Goal: Download file/media

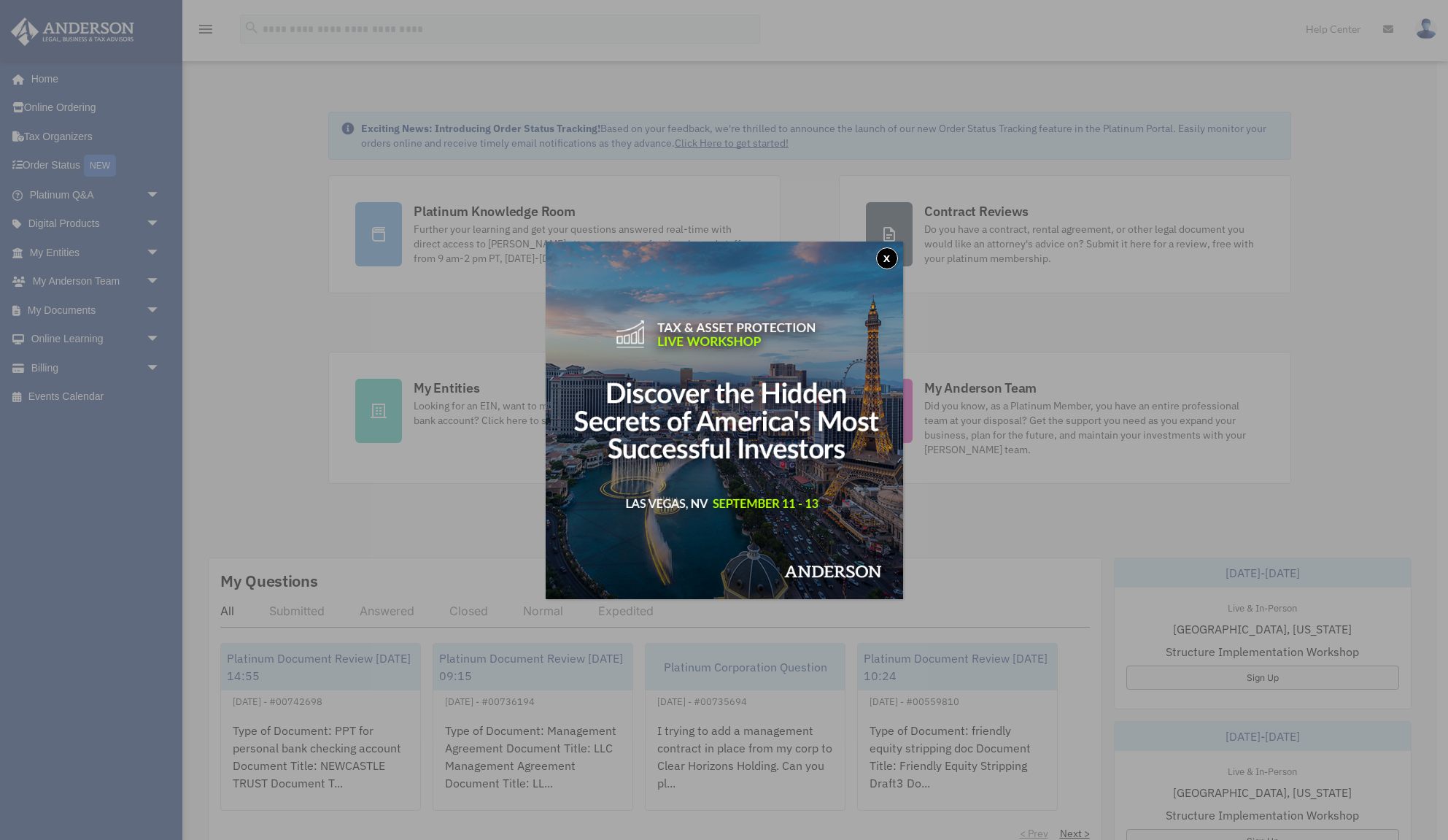
click at [894, 263] on button "x" at bounding box center [887, 258] width 22 height 22
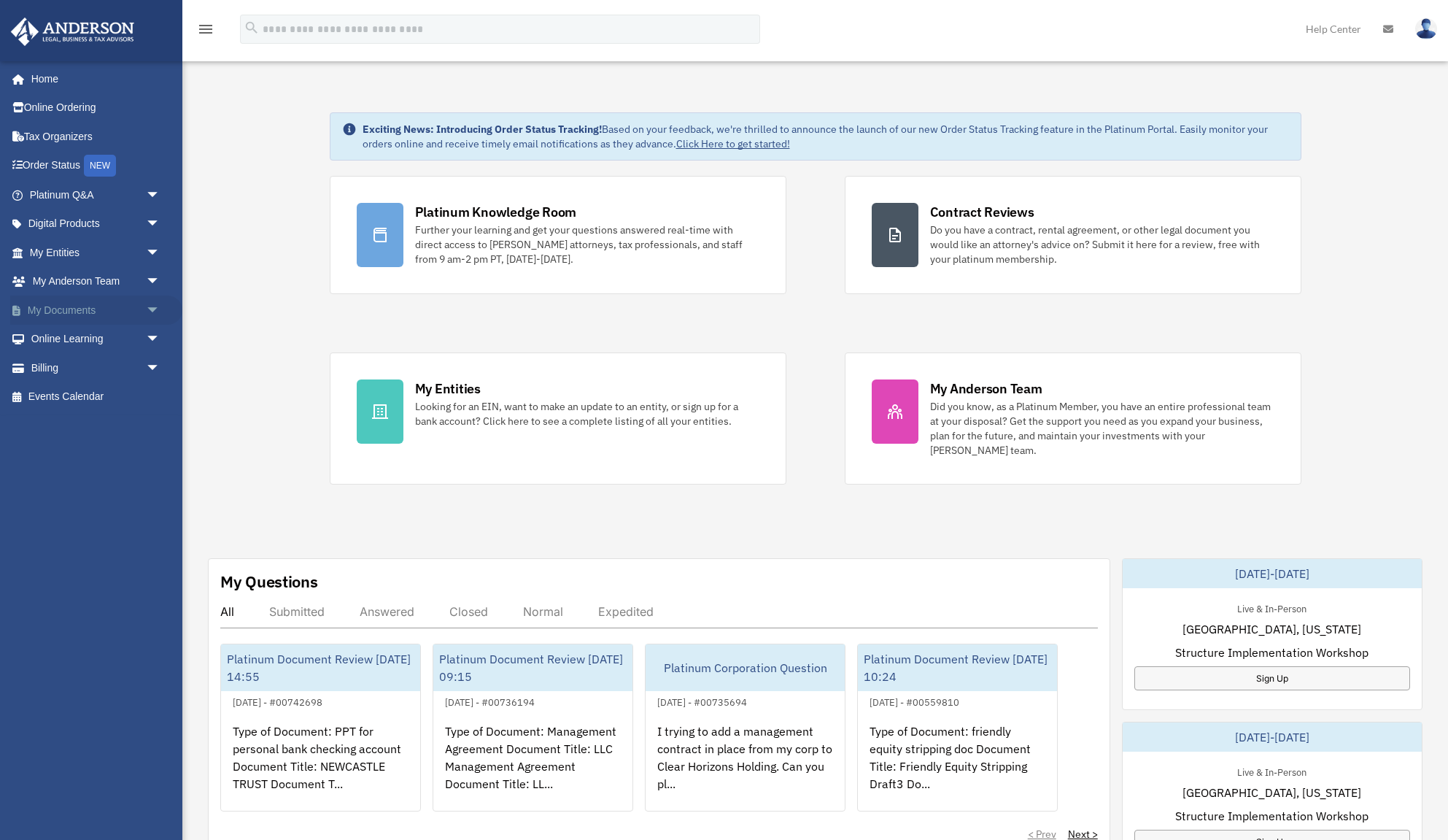
click at [151, 311] on span "arrow_drop_down" at bounding box center [161, 310] width 29 height 30
click at [66, 334] on link "Box" at bounding box center [101, 340] width 162 height 29
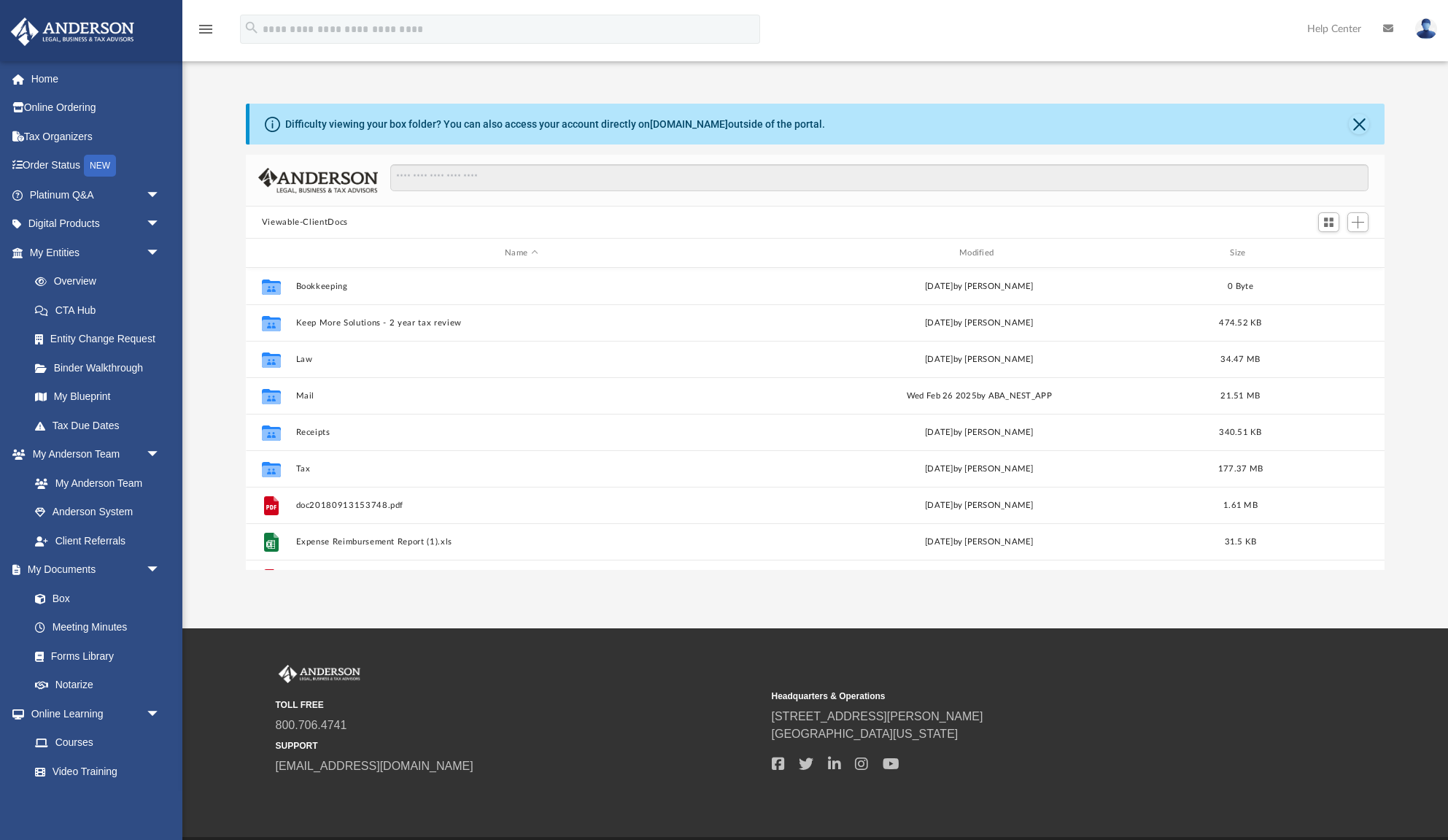
scroll to position [332, 1139]
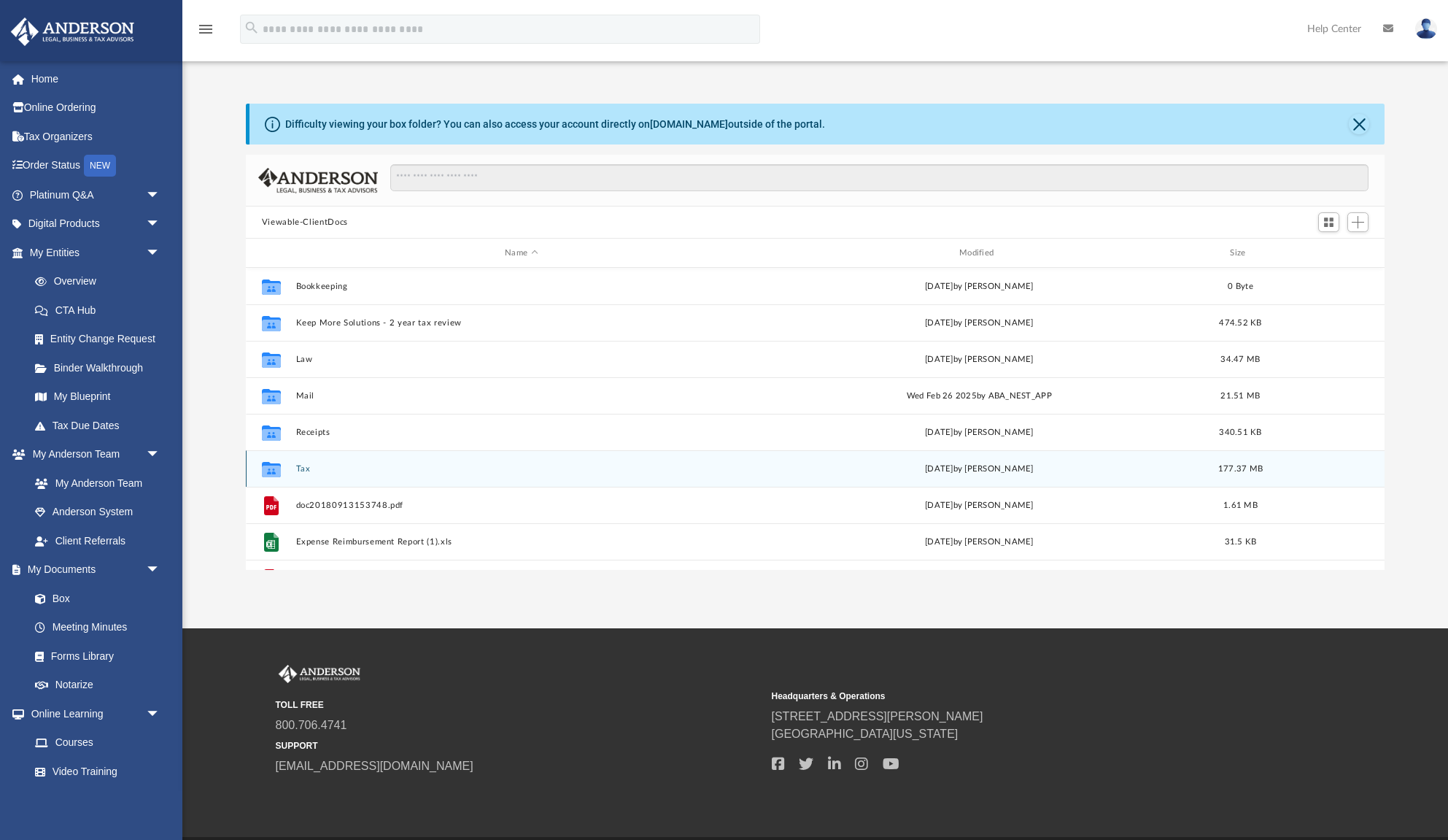
click at [301, 468] on button "Tax" at bounding box center [521, 469] width 451 height 10
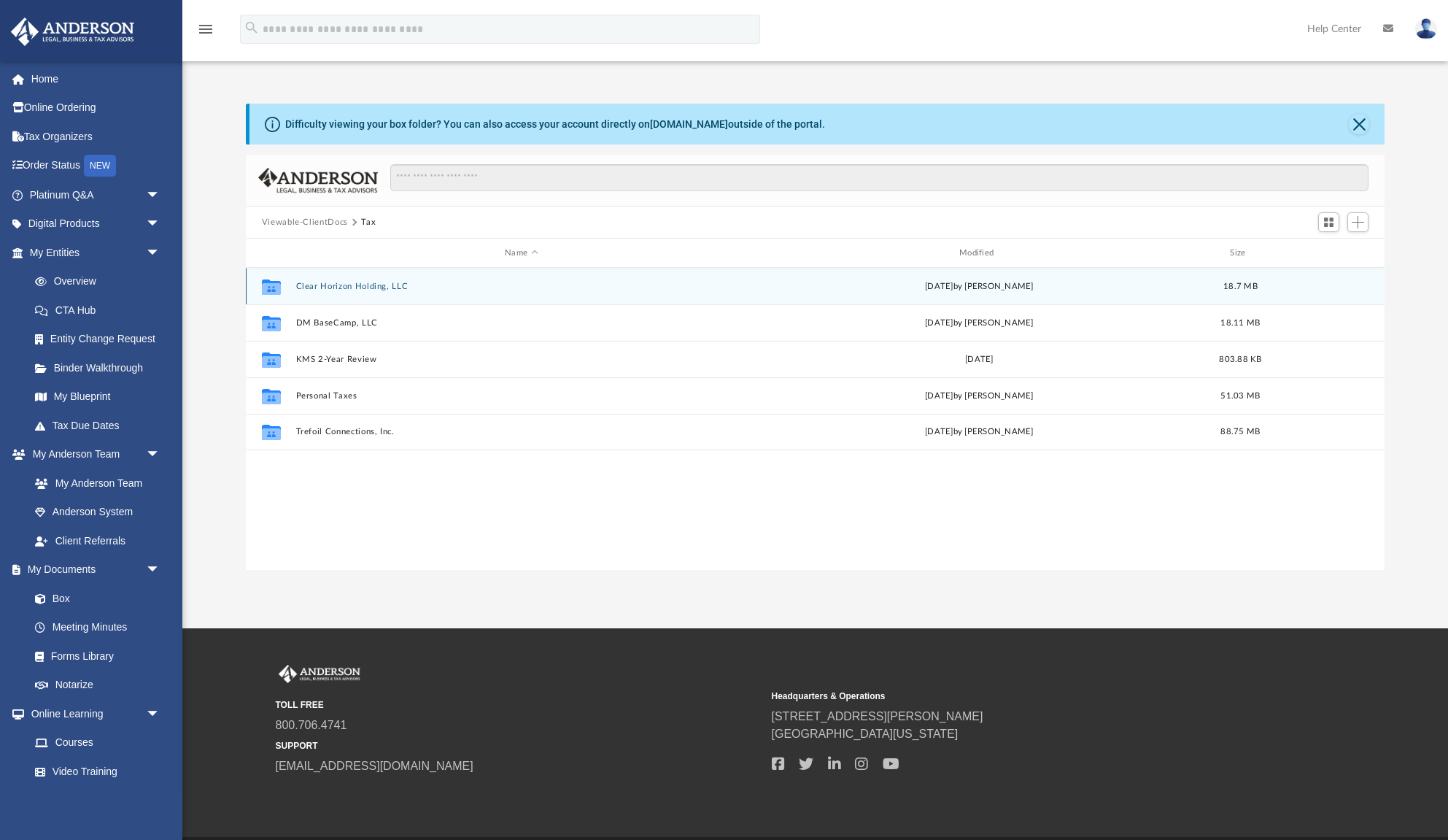
click at [338, 283] on button "Clear Horizon Holding, LLC" at bounding box center [521, 287] width 451 height 10
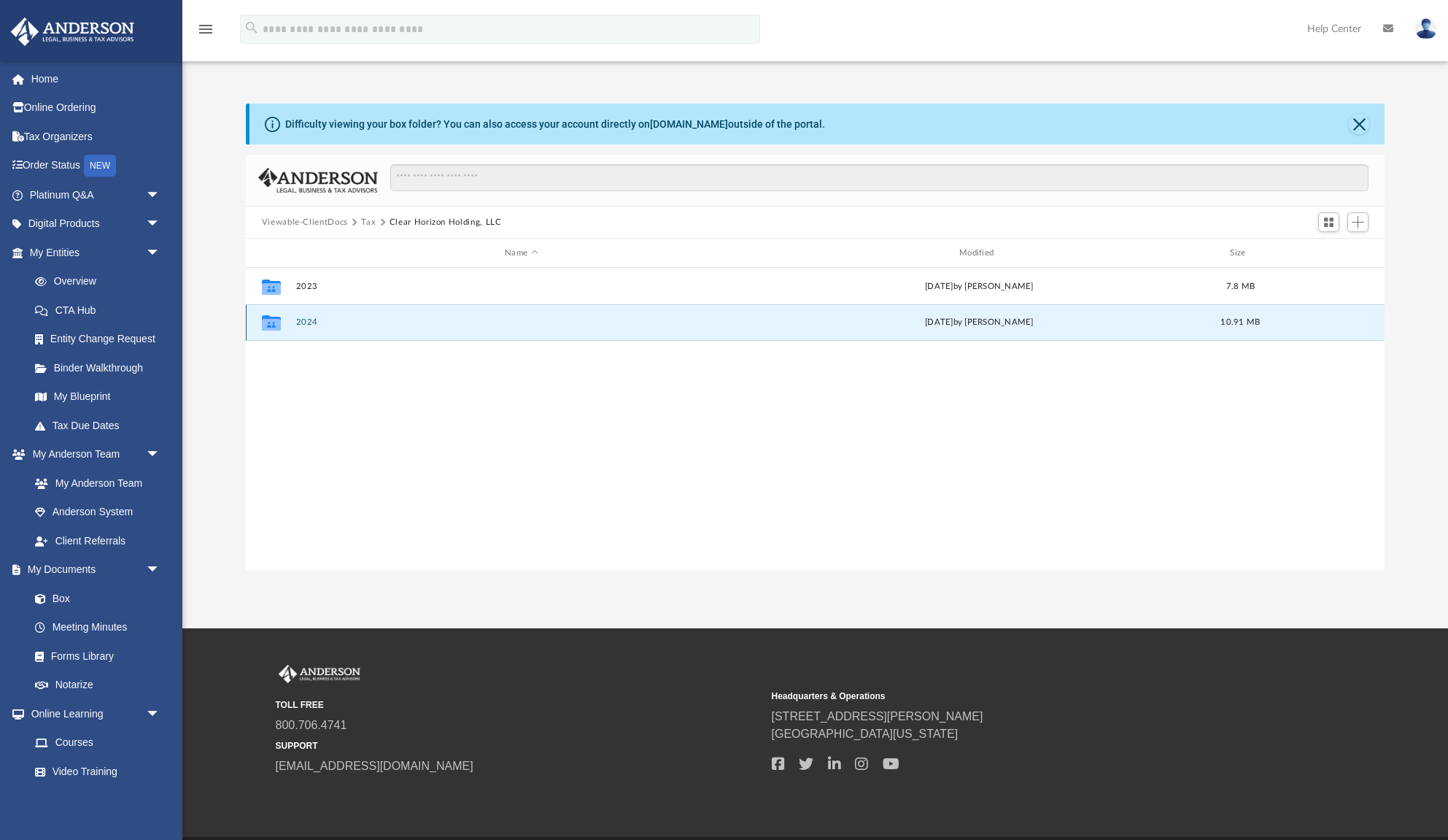
click at [309, 319] on button "2024" at bounding box center [521, 322] width 451 height 10
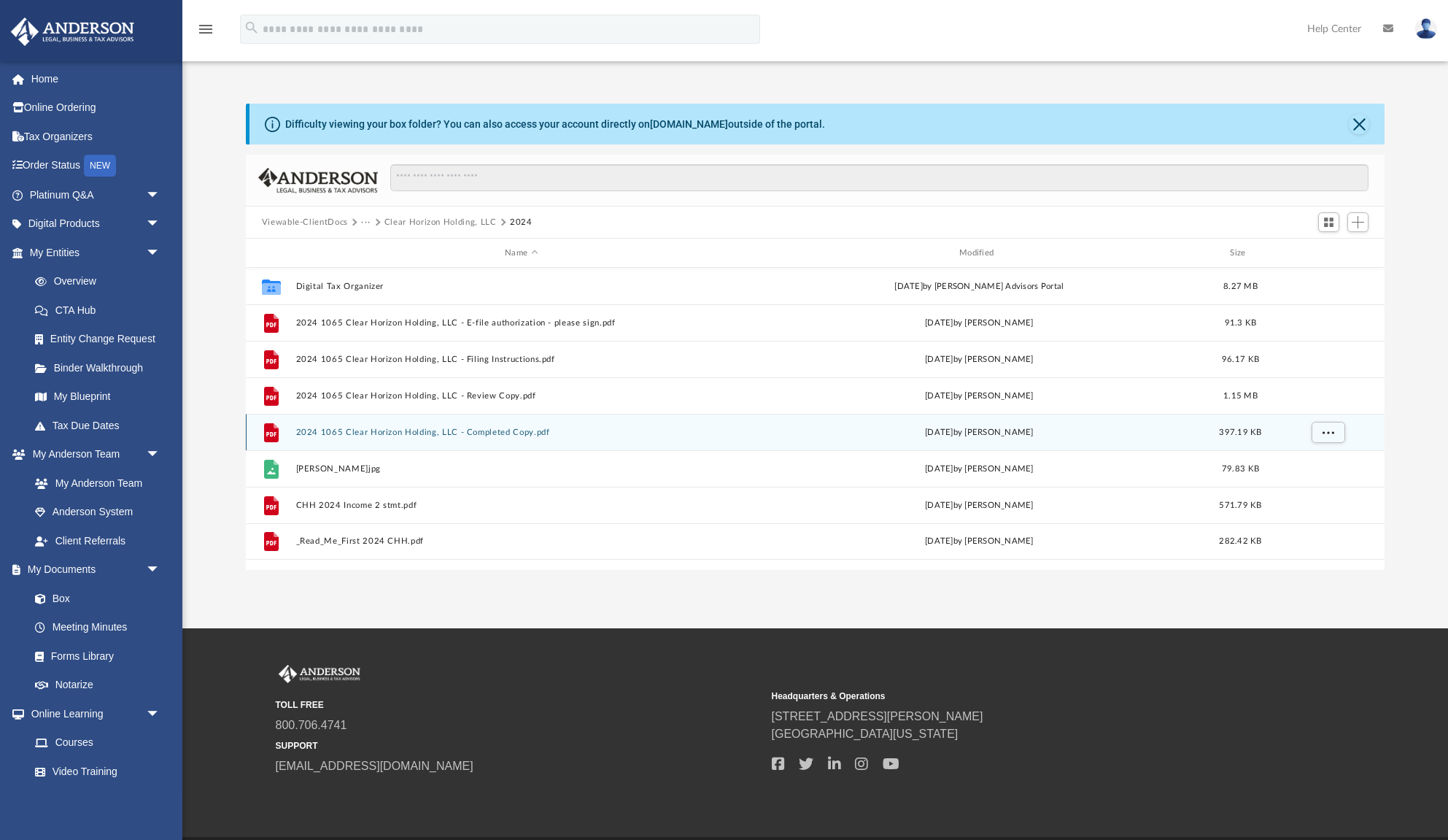
click at [341, 429] on button "2024 1065 Clear Horizon Holding, LLC - Completed Copy.pdf" at bounding box center [521, 433] width 451 height 10
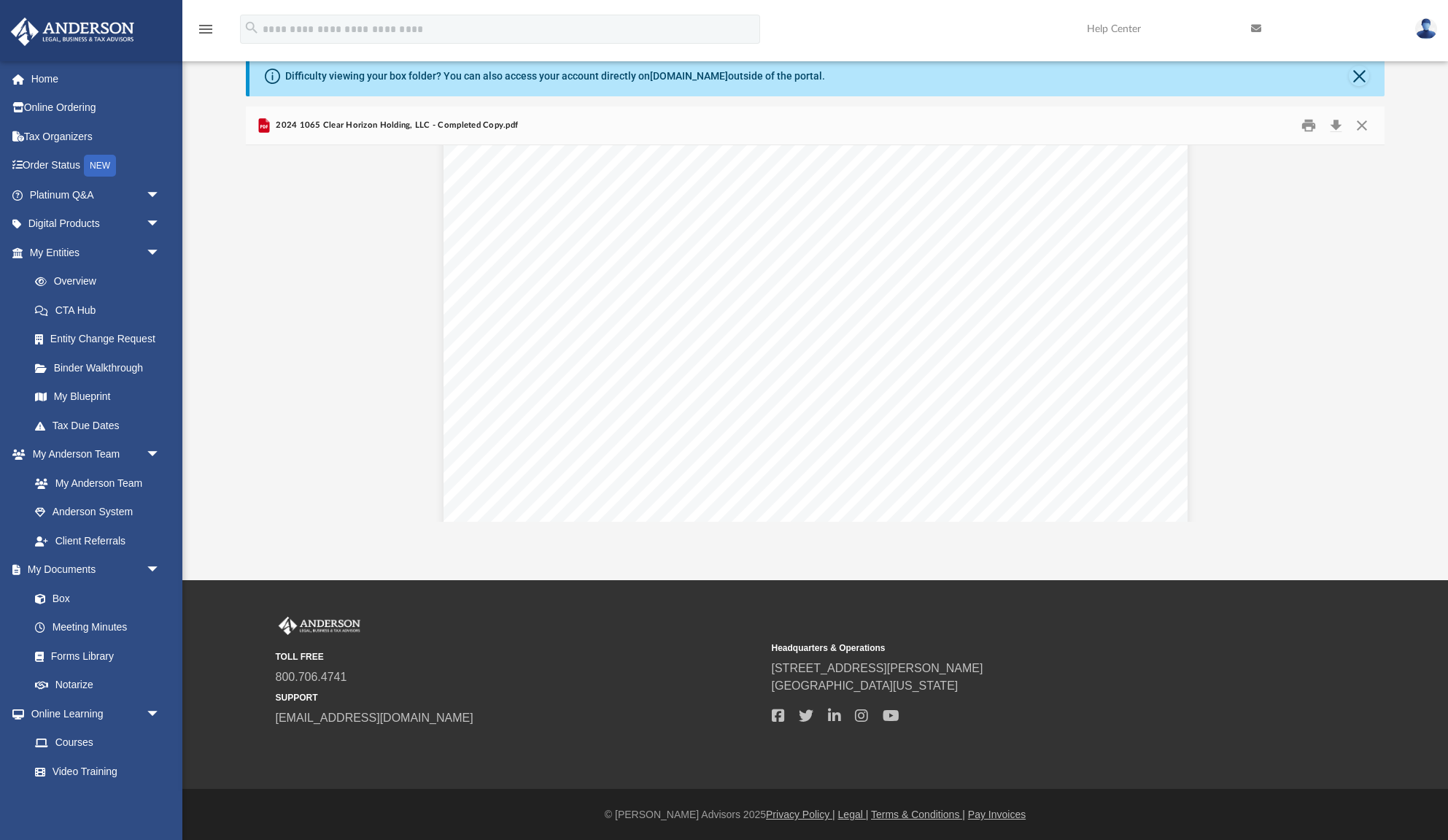
scroll to position [8950, 0]
click at [1333, 127] on button "Download" at bounding box center [1335, 125] width 26 height 23
click at [1361, 76] on button "Close" at bounding box center [1359, 75] width 21 height 21
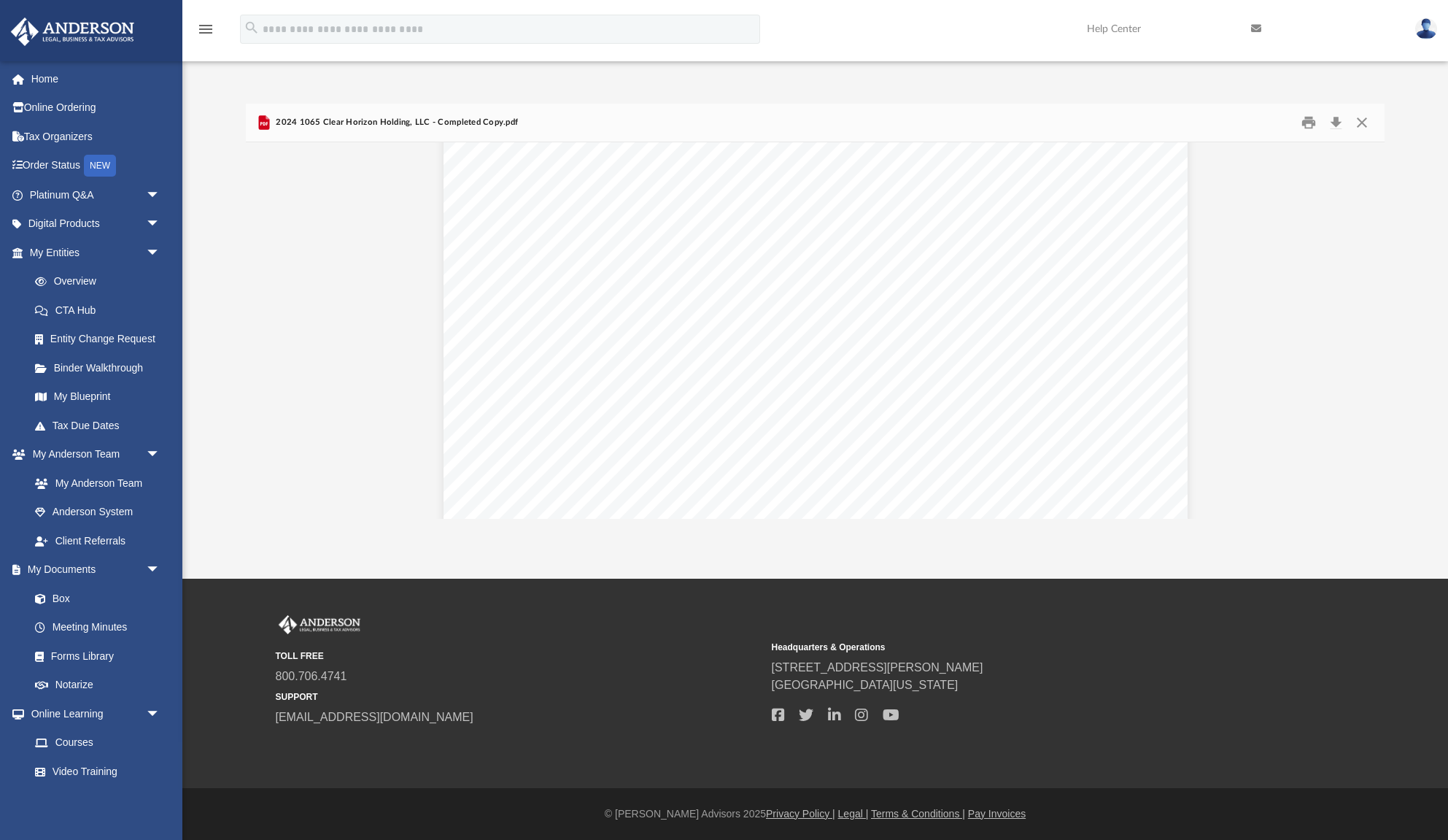
scroll to position [0, 0]
click at [1366, 116] on button "Close" at bounding box center [1362, 122] width 26 height 23
